Goal: Navigation & Orientation: Find specific page/section

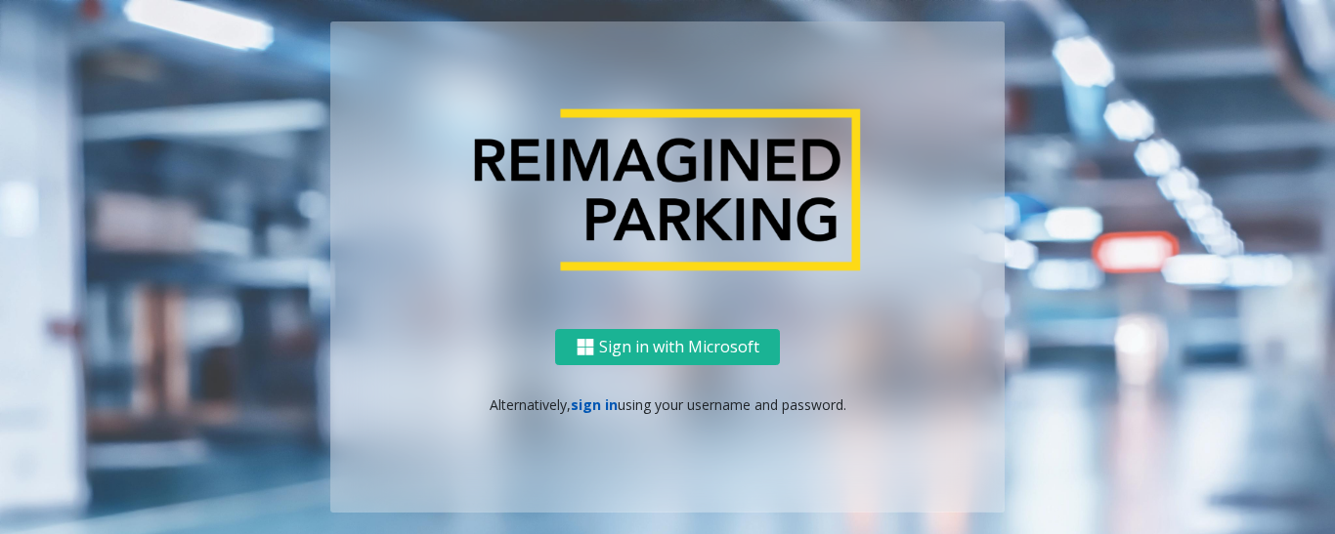
click at [601, 402] on link "sign in" at bounding box center [594, 405] width 47 height 19
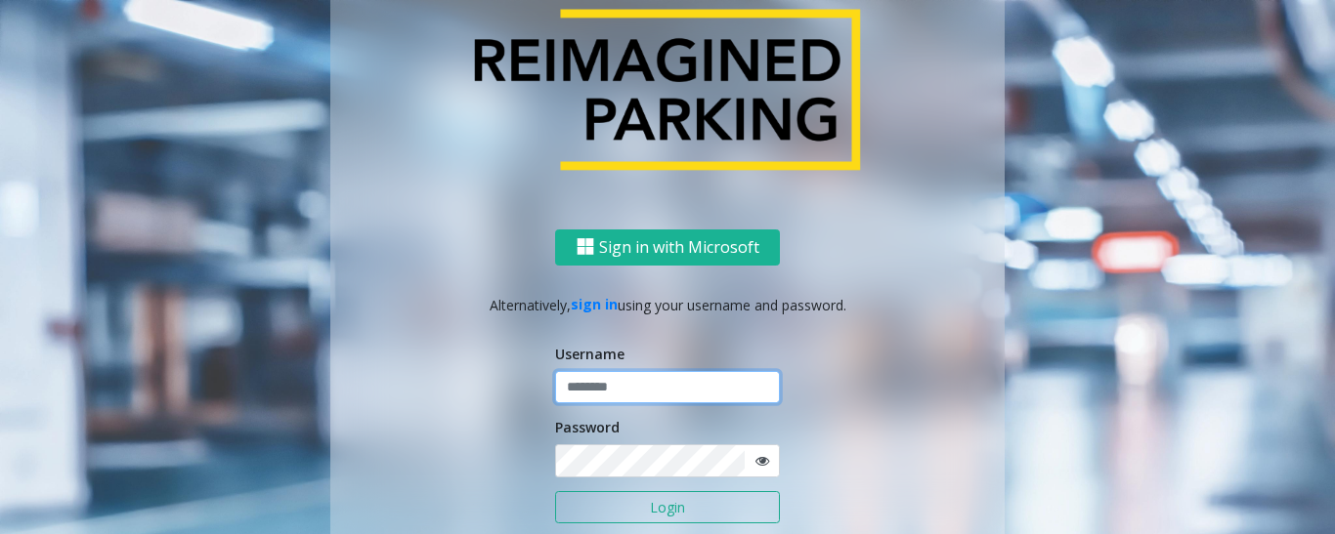
type input "*********"
click at [677, 506] on button "Login" at bounding box center [667, 507] width 225 height 33
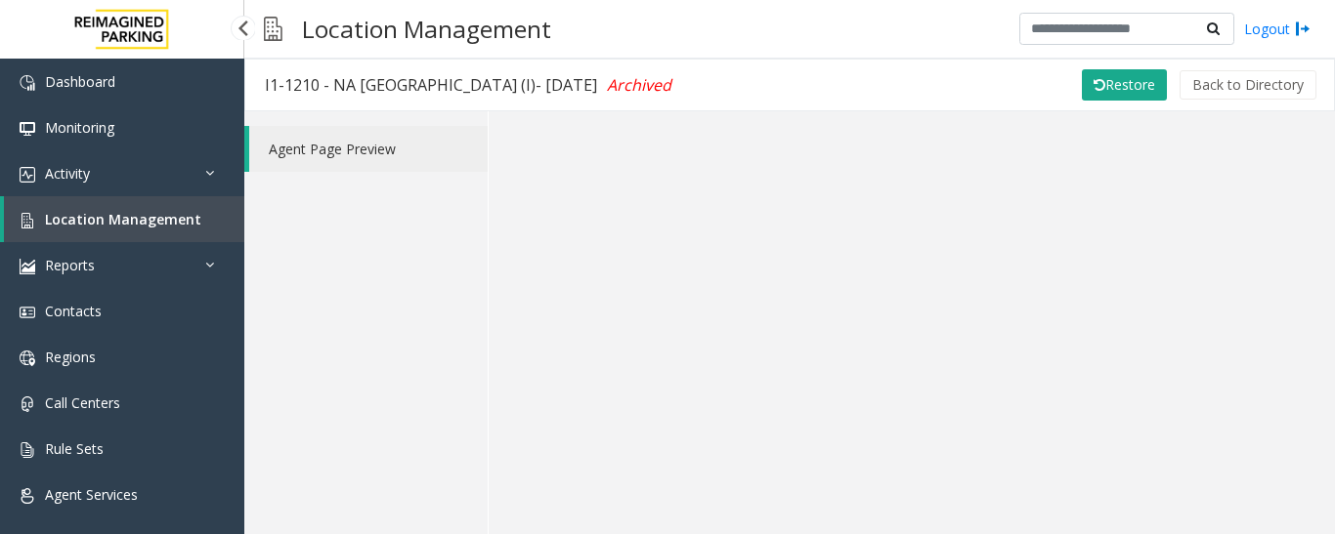
click at [209, 231] on link "Location Management" at bounding box center [124, 219] width 240 height 46
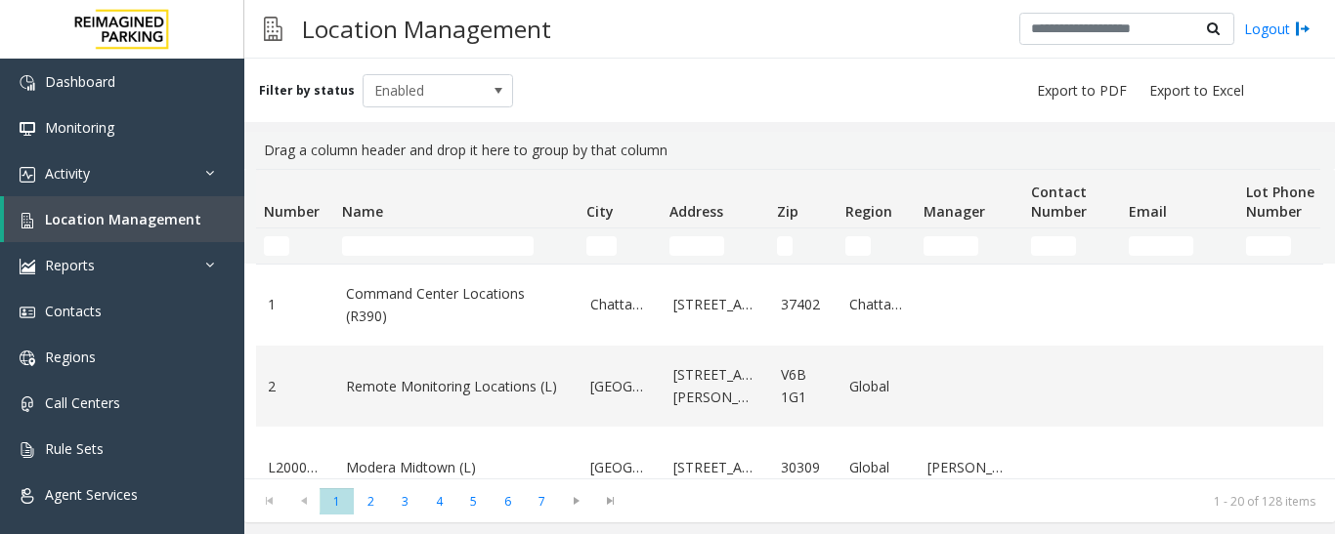
click at [1285, 44] on div "Logout" at bounding box center [1164, 29] width 291 height 33
click at [1287, 28] on link "Logout" at bounding box center [1277, 29] width 66 height 21
